Goal: Obtain resource: Download file/media

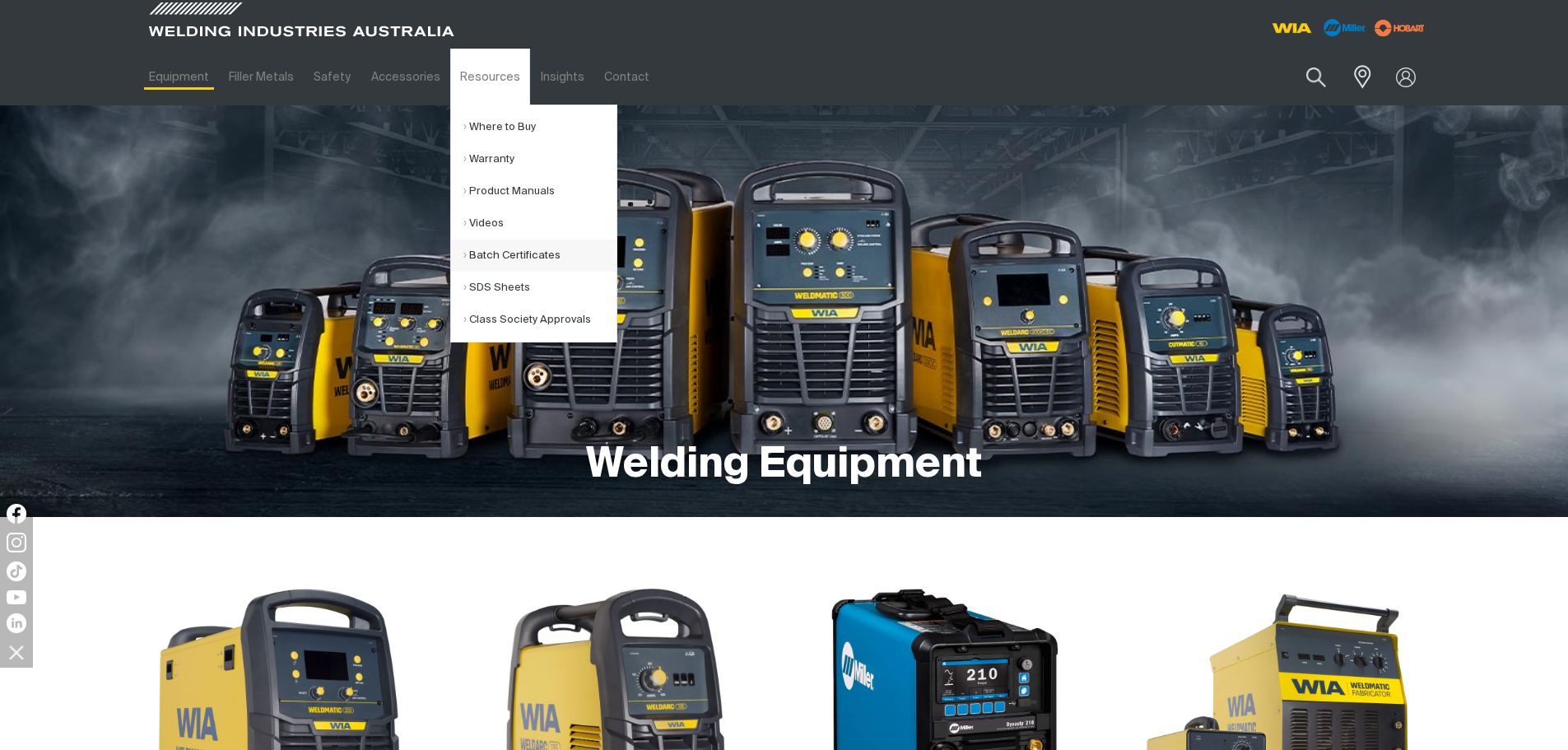
click at [522, 250] on link "Batch Certificates" at bounding box center [539, 256] width 153 height 32
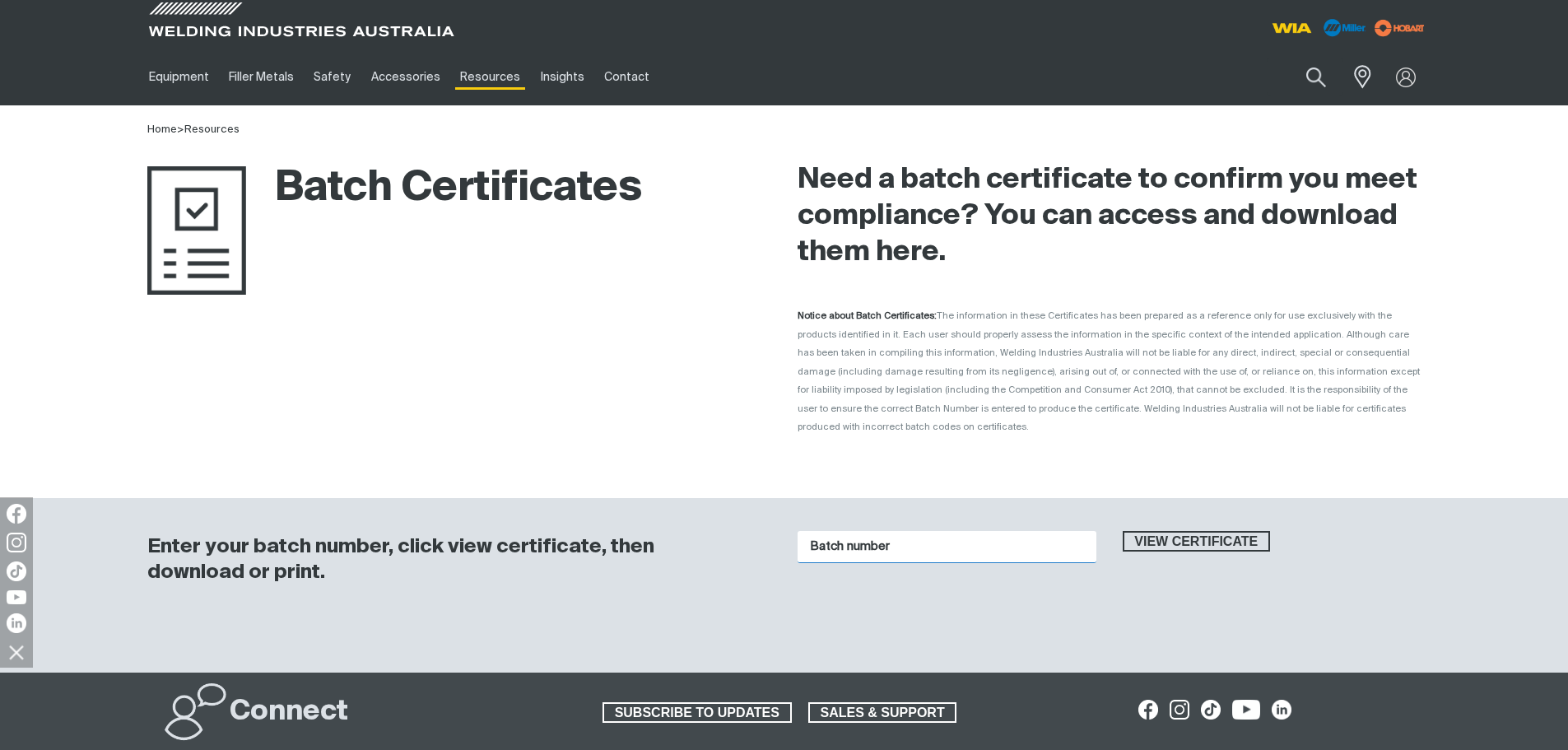
click at [872, 531] on input "Batch number" at bounding box center [947, 547] width 299 height 32
paste input "k01570"
type input "k01570"
click at [1166, 531] on span "View certificate" at bounding box center [1197, 541] width 145 height 21
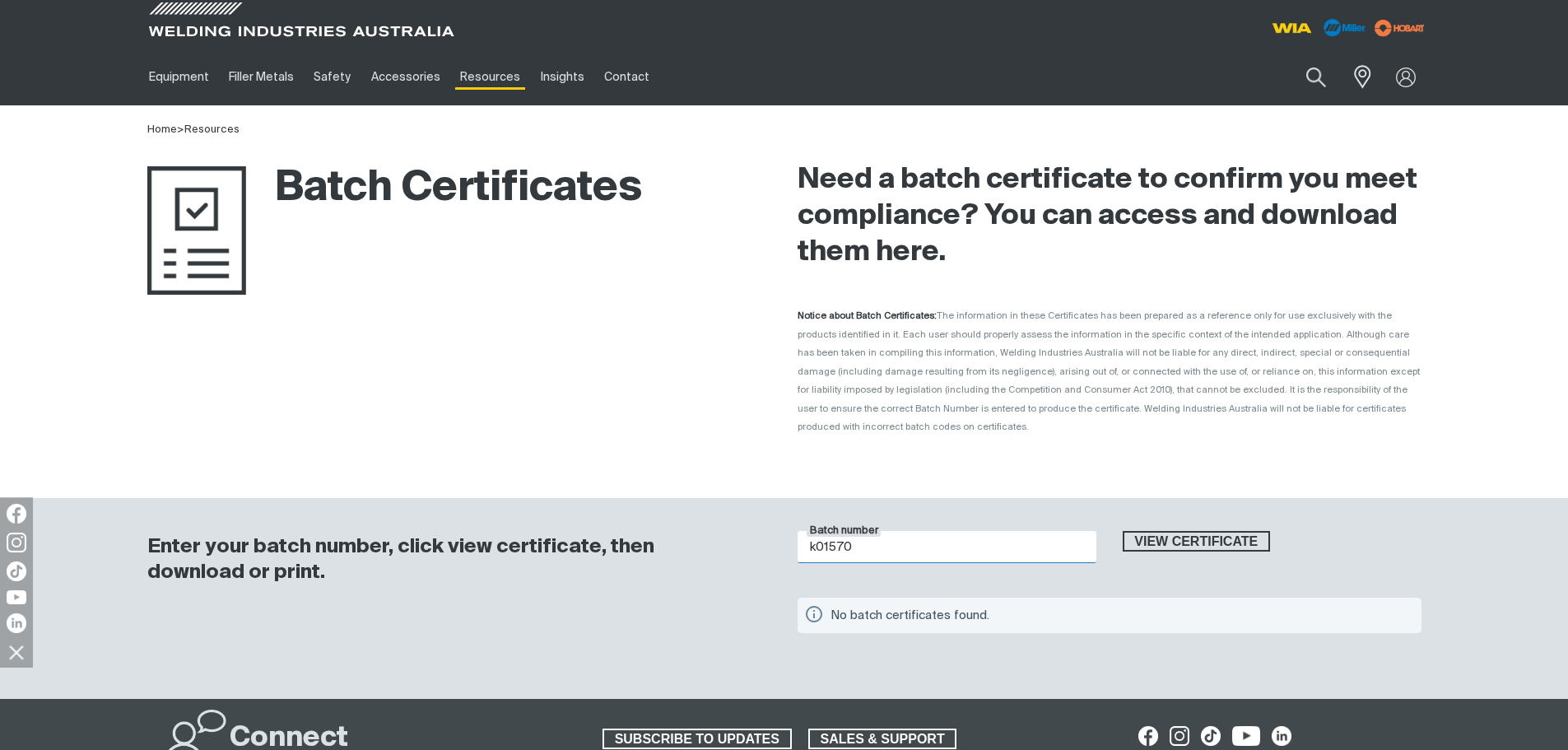
click at [914, 531] on input "k01570" at bounding box center [947, 547] width 299 height 32
click at [910, 531] on input "k01570" at bounding box center [947, 547] width 299 height 32
click at [893, 532] on input "k01570" at bounding box center [947, 547] width 299 height 32
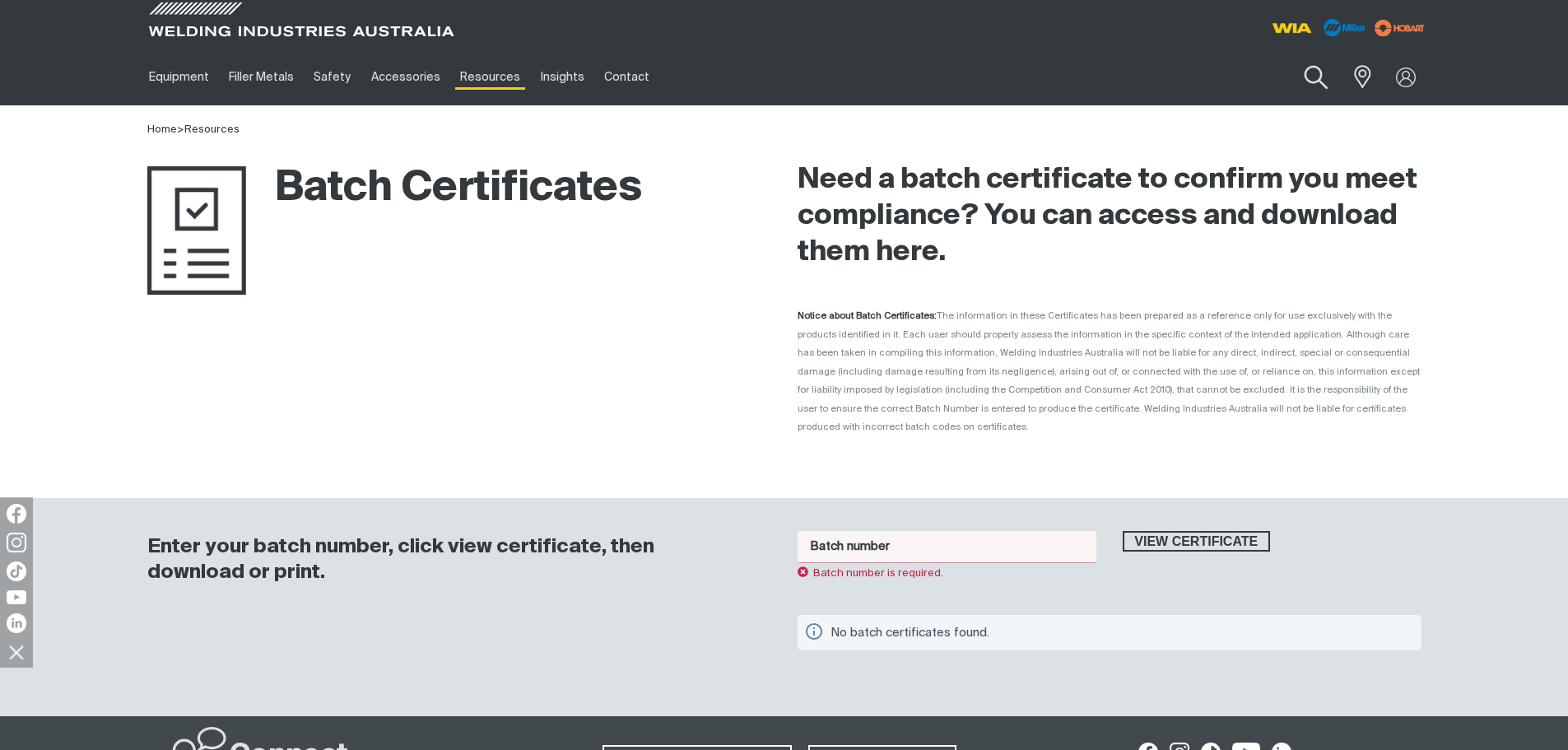
click at [1310, 73] on button "Search products" at bounding box center [1315, 77] width 66 height 47
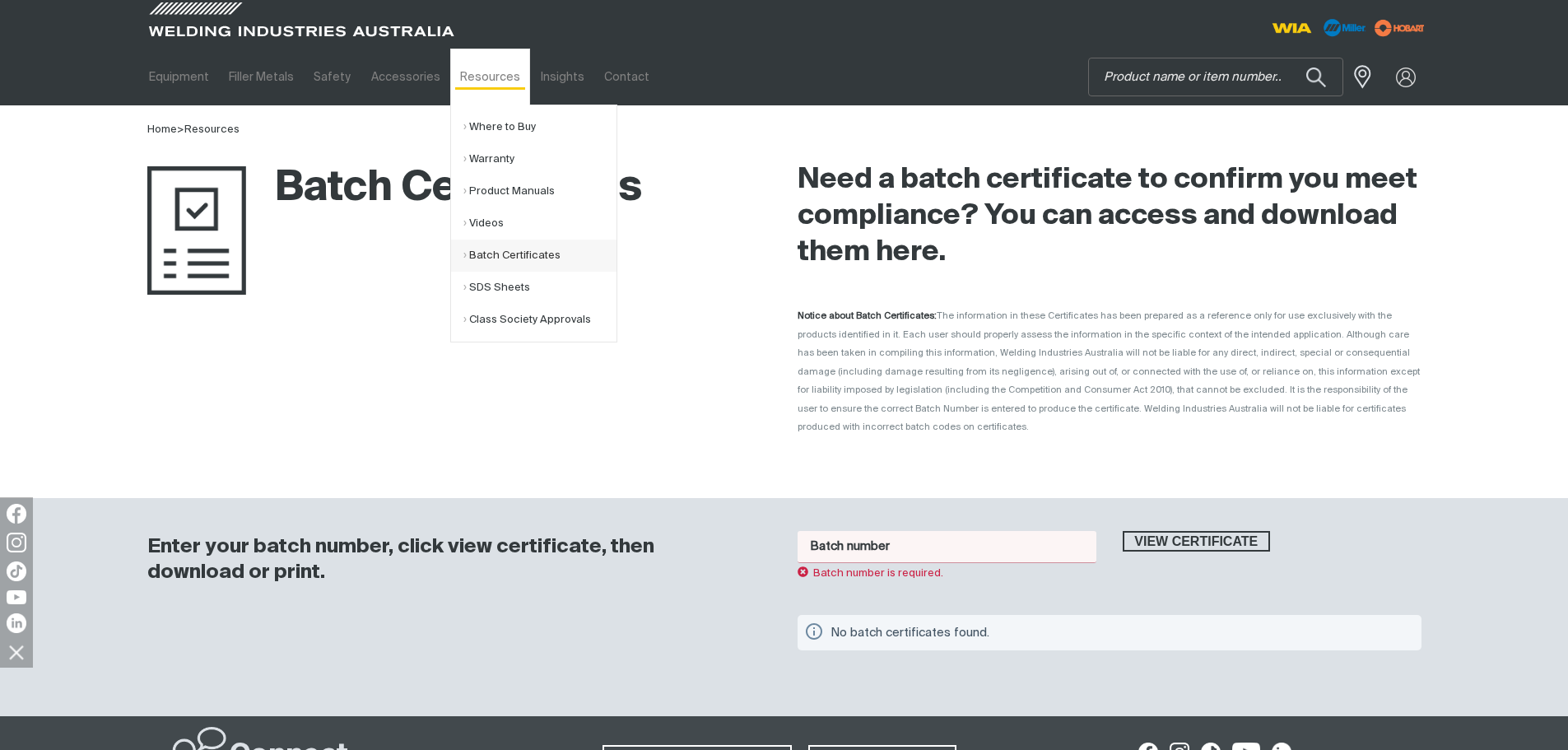
click at [541, 247] on link "Batch Certificates" at bounding box center [539, 256] width 153 height 32
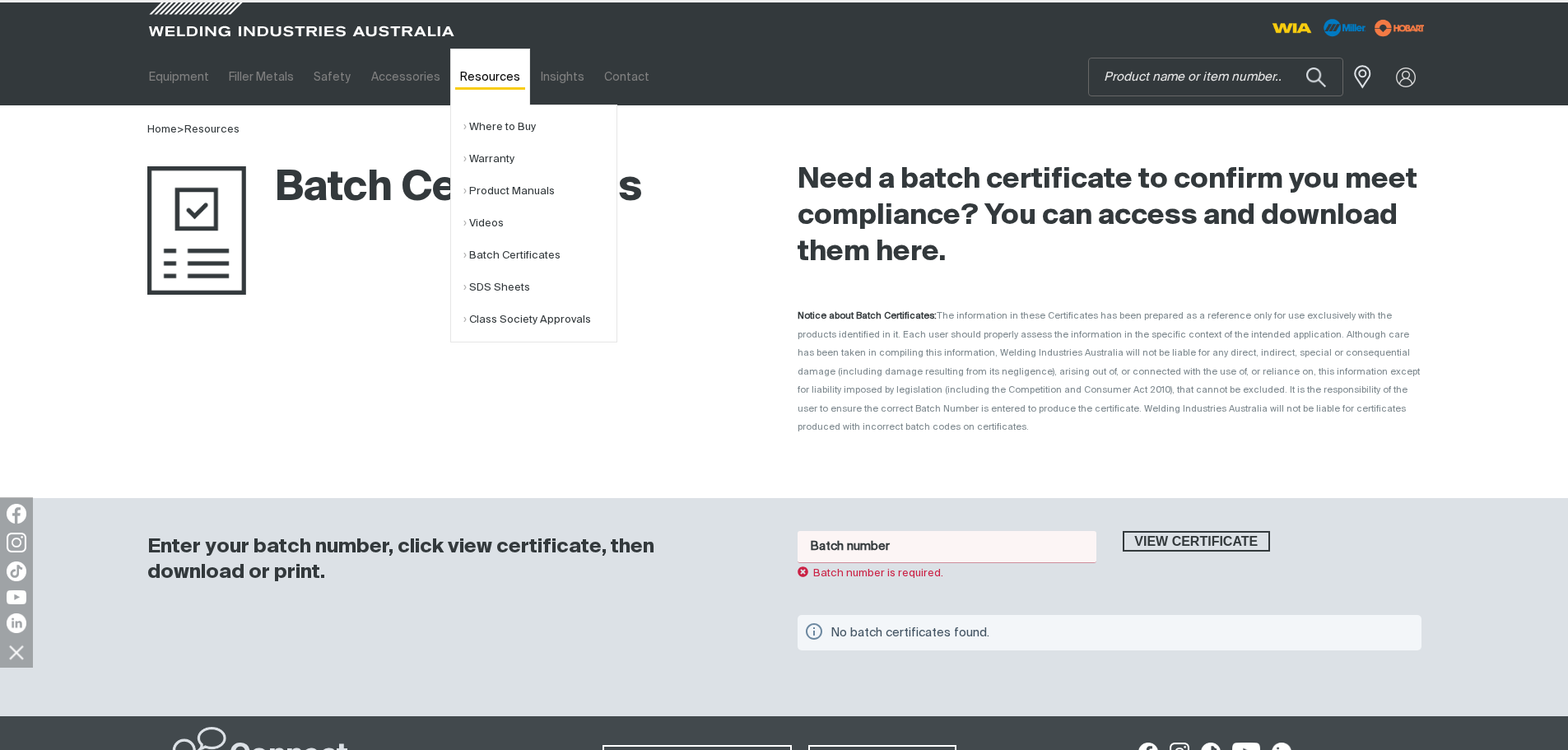
click at [485, 80] on link "Resources" at bounding box center [490, 77] width 80 height 57
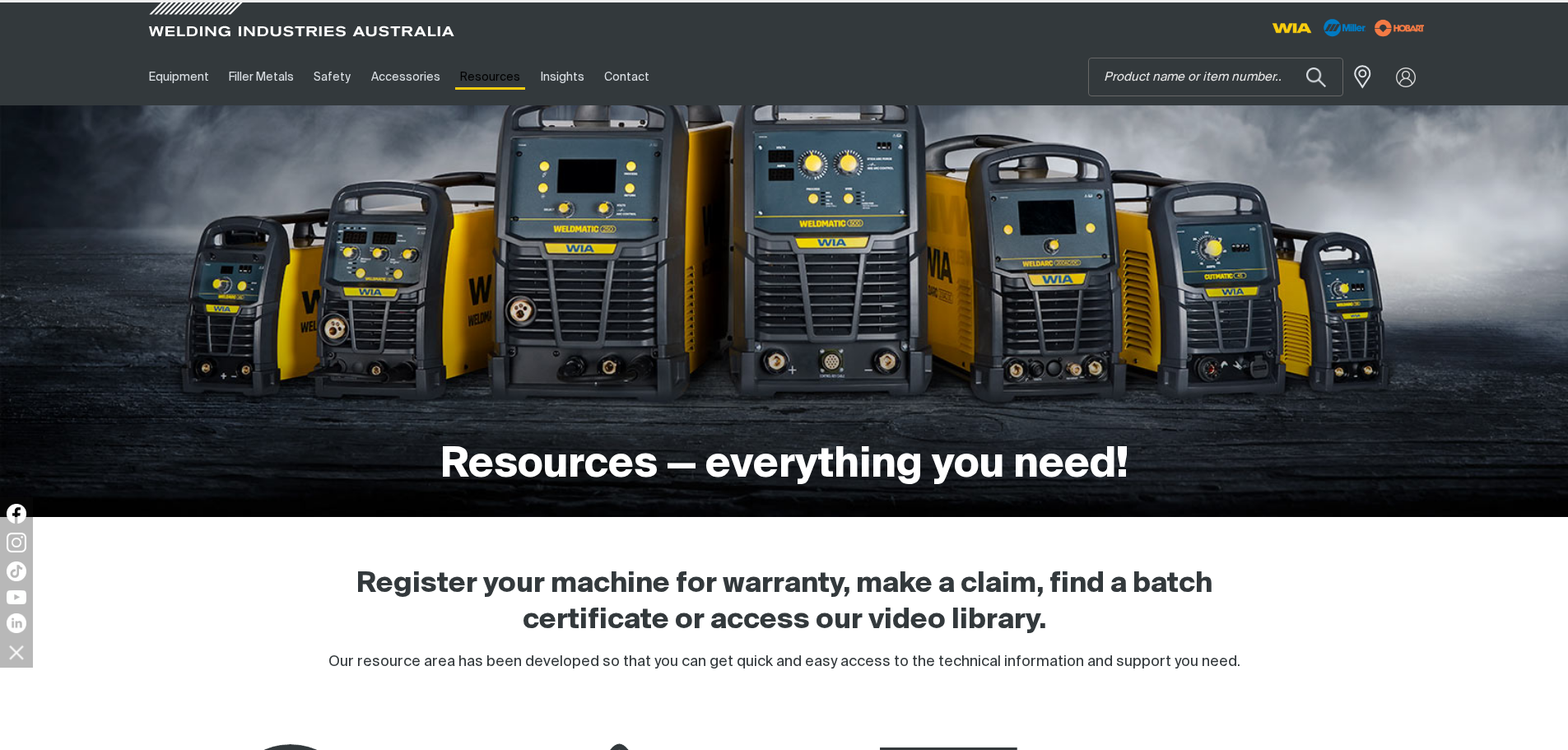
click at [486, 80] on link "Resources" at bounding box center [490, 77] width 80 height 57
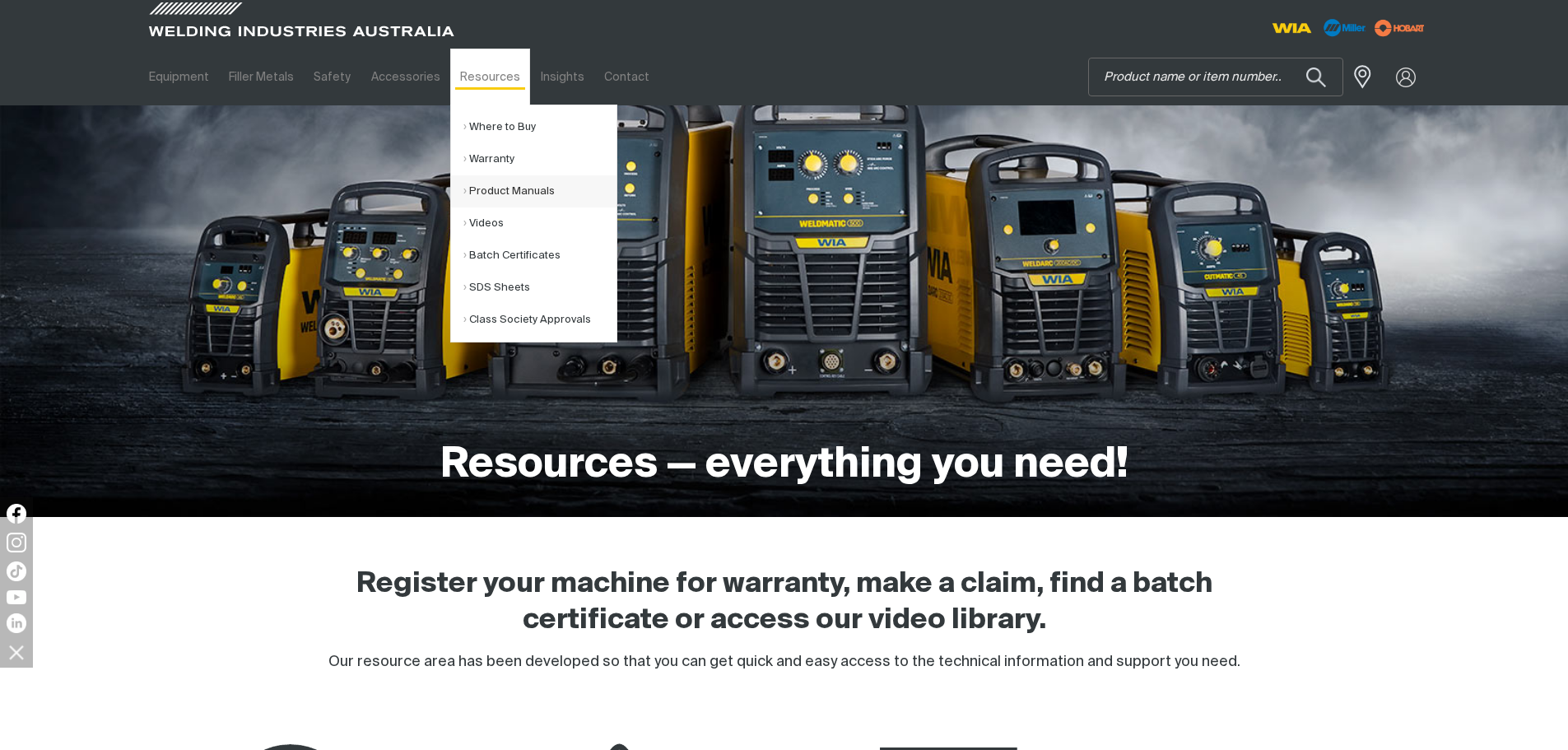
click at [493, 175] on link "Product Manuals" at bounding box center [539, 191] width 153 height 32
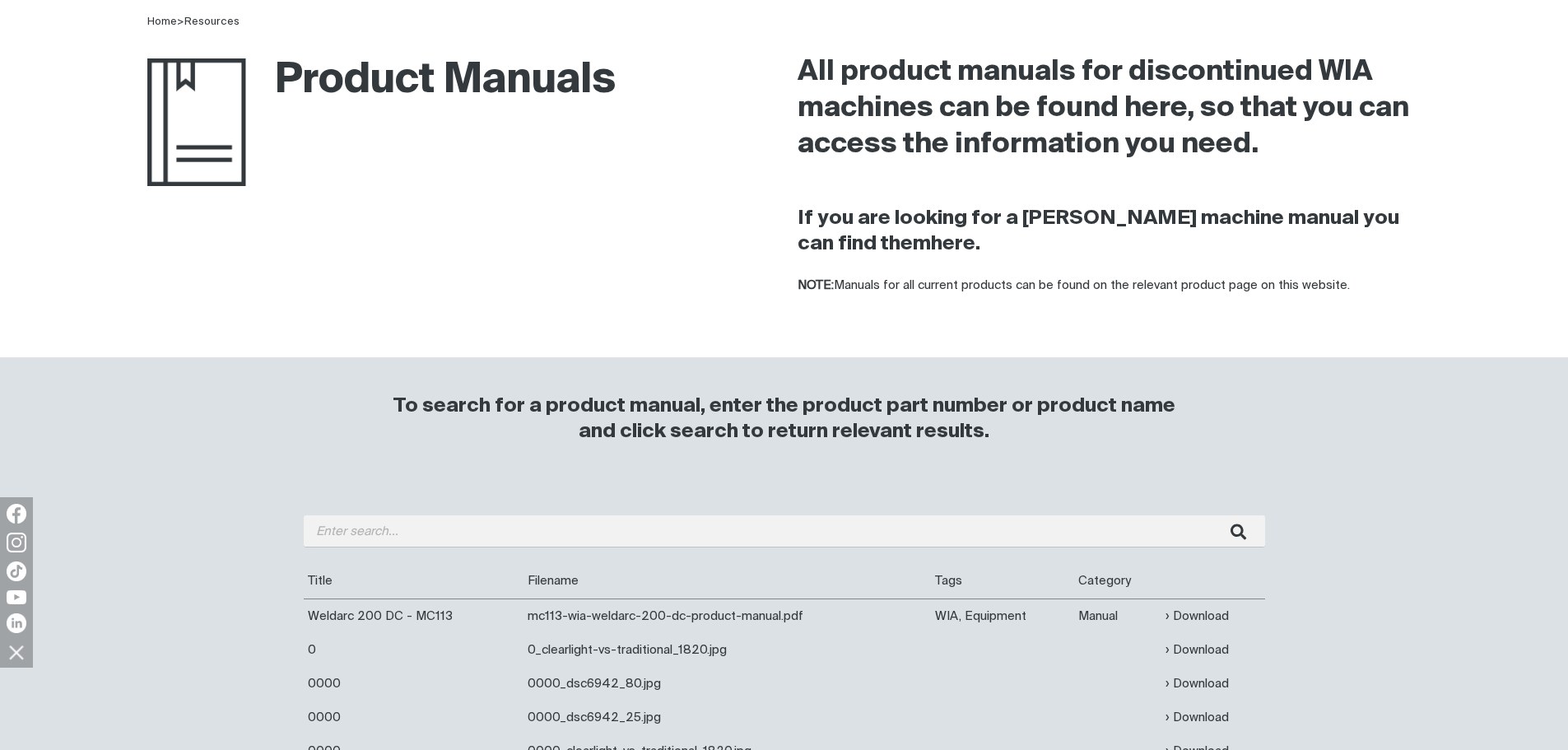
scroll to position [165, 0]
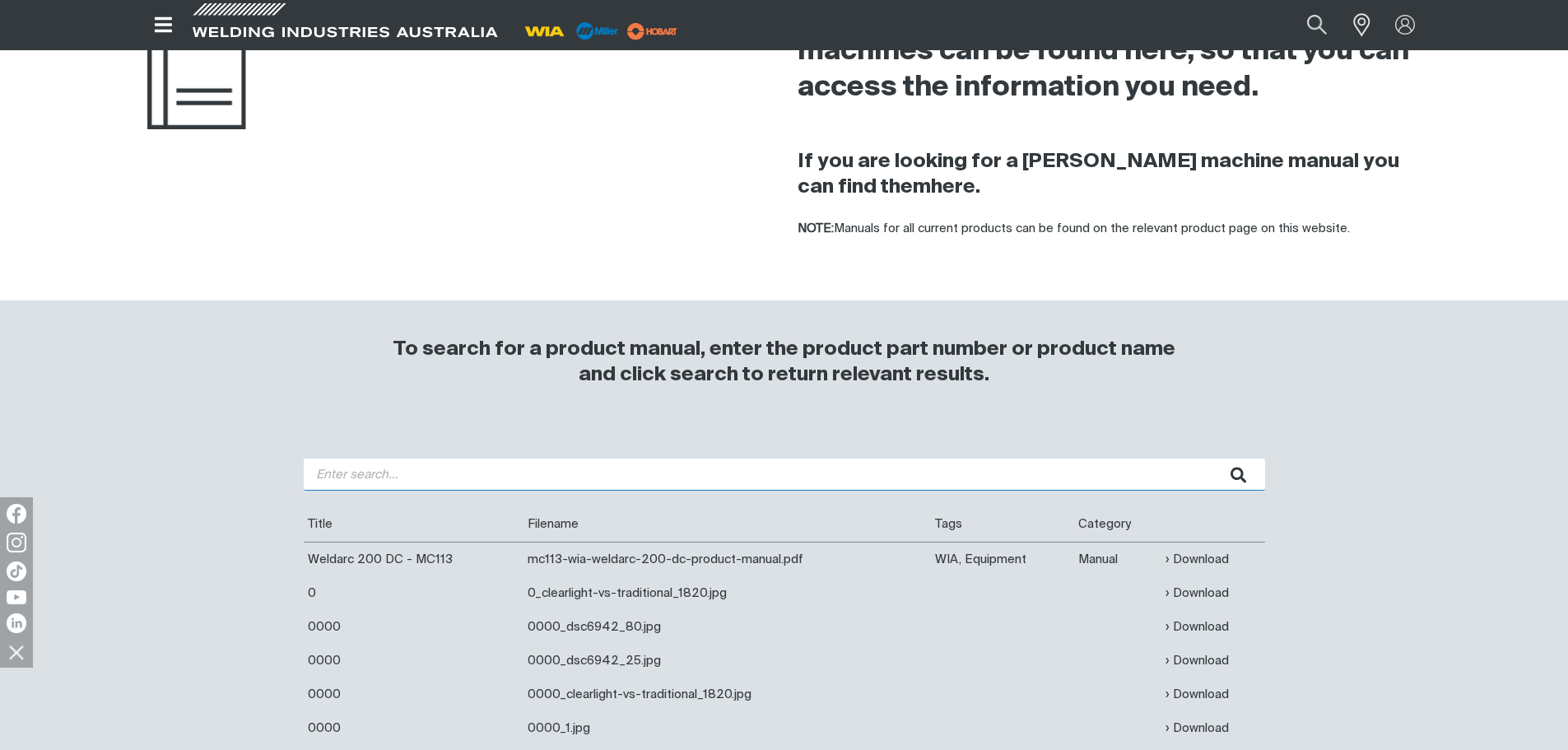
click at [396, 471] on input "search" at bounding box center [784, 474] width 961 height 32
type input "200i"
click at [1213, 458] on button "submit" at bounding box center [1239, 474] width 52 height 32
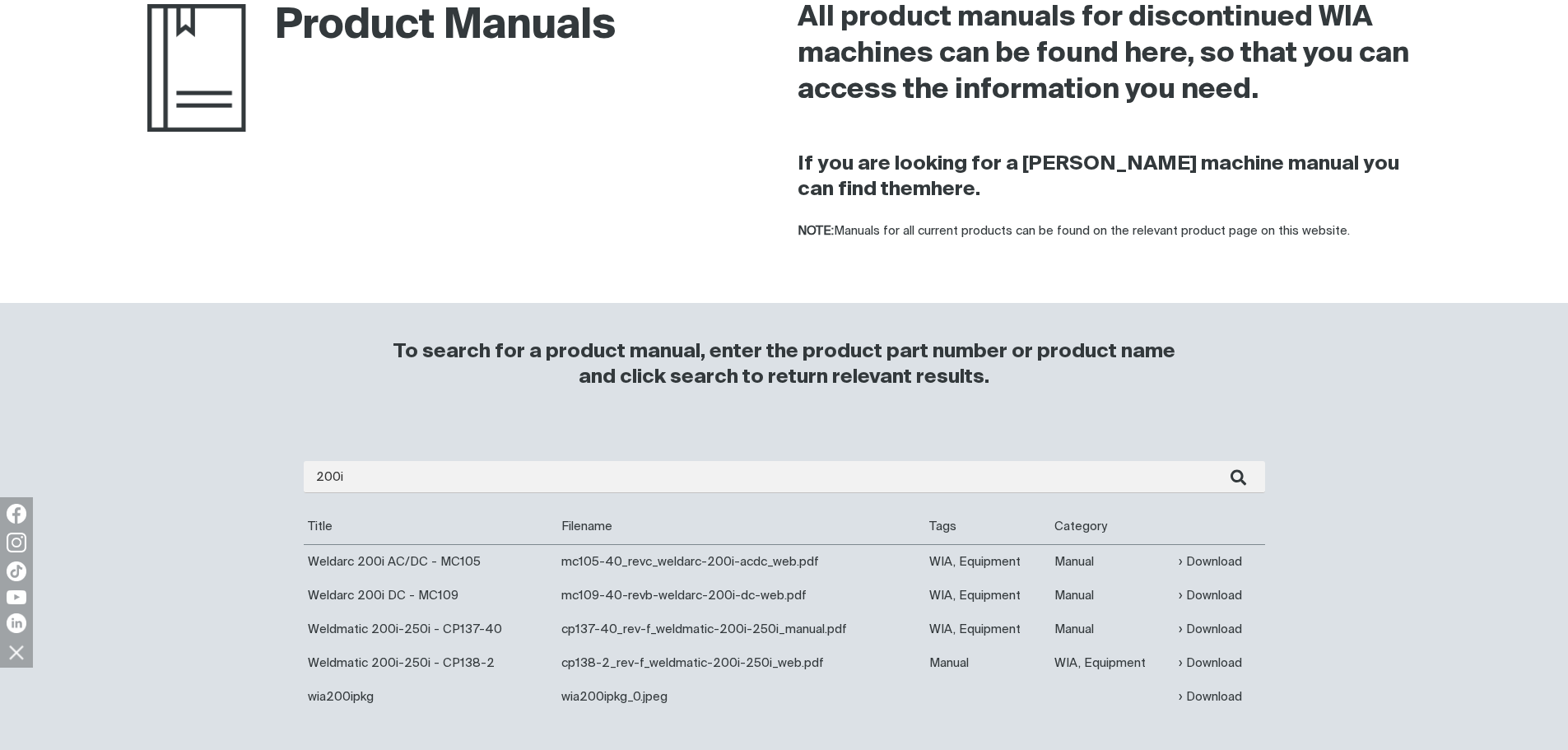
scroll to position [411, 0]
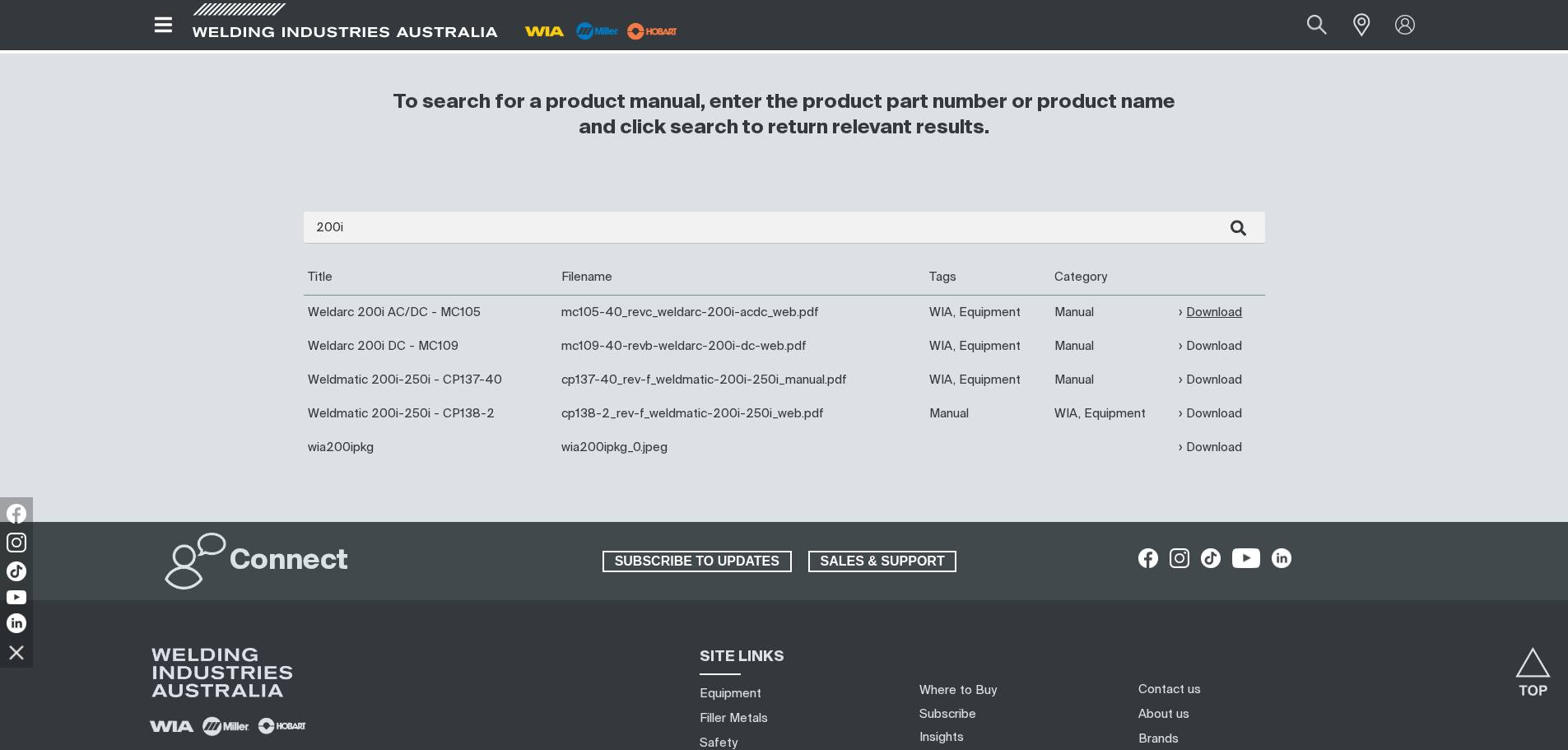
click at [1200, 318] on link "Download" at bounding box center [1210, 311] width 64 height 19
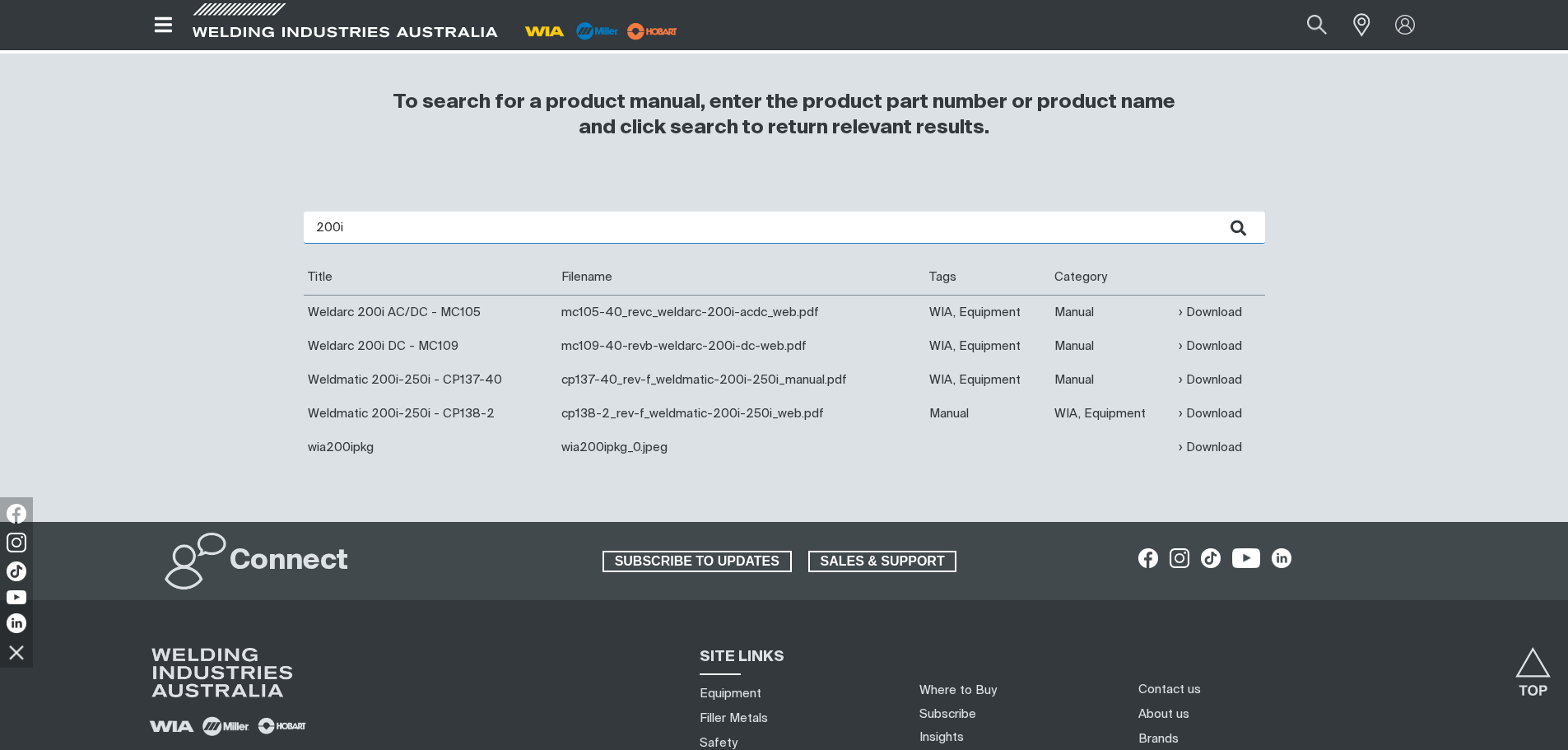
click at [402, 232] on input "200i" at bounding box center [784, 227] width 961 height 32
type input "W17"
click at [1213, 211] on button "submit" at bounding box center [1239, 227] width 52 height 32
